Goal: Information Seeking & Learning: Check status

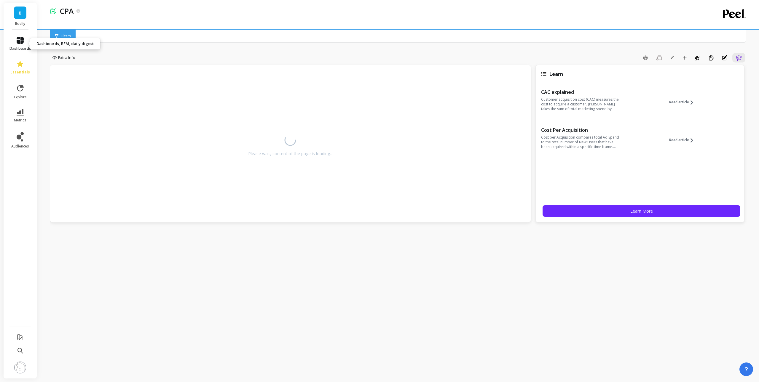
click at [20, 42] on icon at bounding box center [20, 40] width 7 height 7
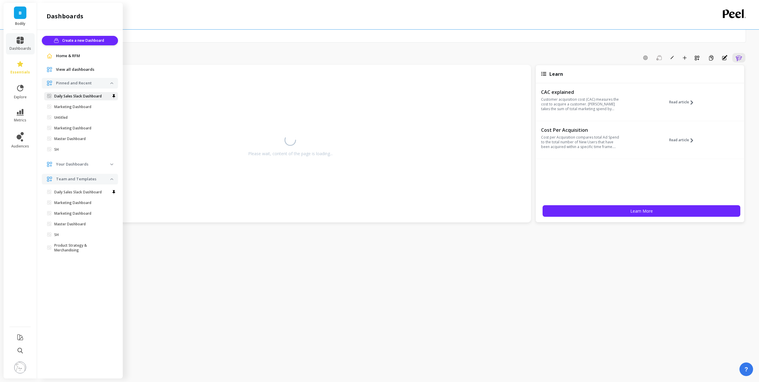
click at [74, 97] on p "Daily Sales Slack Dashboard" at bounding box center [77, 96] width 47 height 5
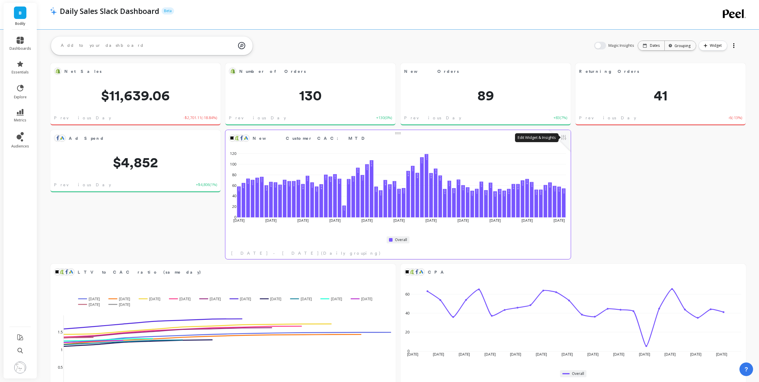
click at [564, 139] on button at bounding box center [563, 138] width 7 height 8
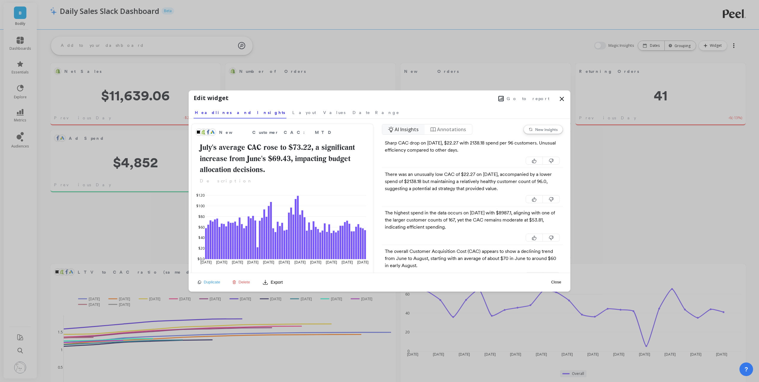
click at [528, 101] on span "Go to report" at bounding box center [528, 99] width 43 height 6
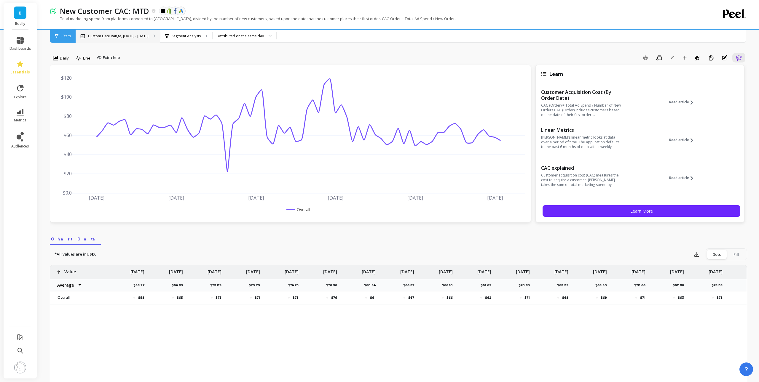
click at [154, 40] on div "Custom Date Range, [DATE] - [DATE]" at bounding box center [118, 36] width 84 height 13
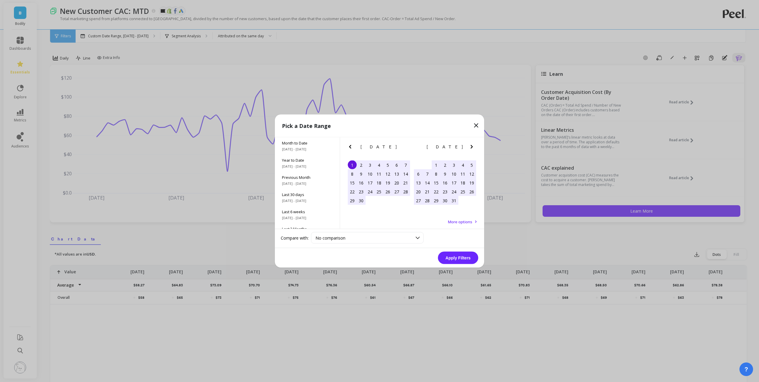
click at [437, 165] on div "1" at bounding box center [436, 165] width 9 height 9
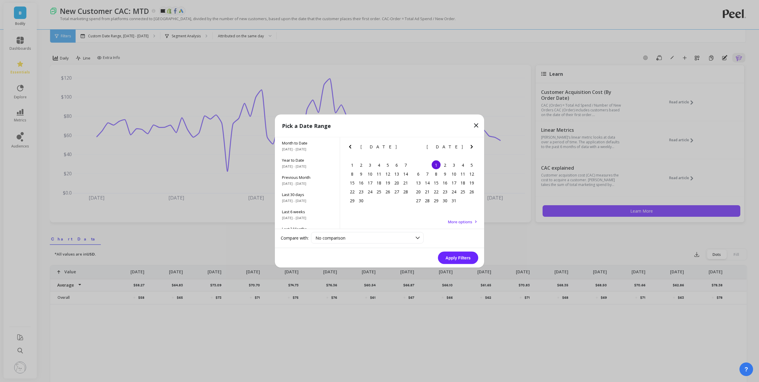
click at [472, 146] on icon "Next Month" at bounding box center [471, 147] width 2 height 4
click at [426, 178] on div "11" at bounding box center [427, 182] width 9 height 9
click at [471, 261] on button "Apply Filters" at bounding box center [458, 258] width 40 height 12
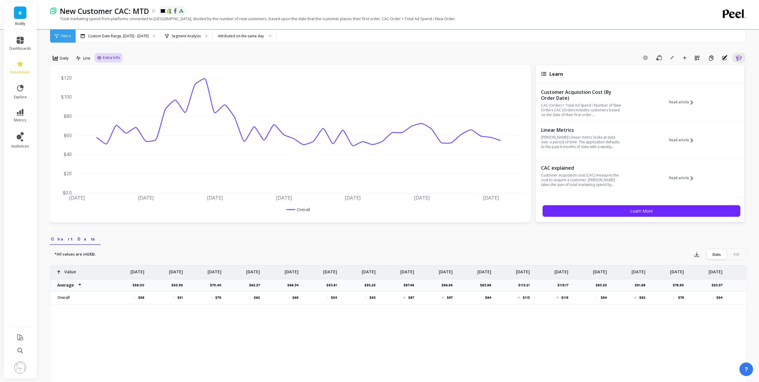
click at [110, 59] on span "Extra Info" at bounding box center [111, 58] width 17 height 6
click at [114, 93] on input "Values" at bounding box center [110, 93] width 21 height 6
checkbox input "true"
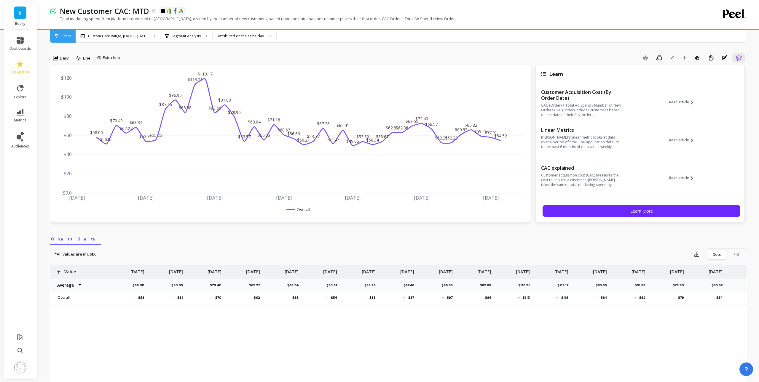
click at [426, 61] on div "Add Goal Save Rename Add to Dashboard Create a Copy Annotations Learn" at bounding box center [434, 57] width 625 height 9
click at [393, 53] on div "Add Goal Save Rename Add to Dashboard Create a Copy Annotations Learn" at bounding box center [434, 57] width 625 height 9
